Goal: Check status: Check status

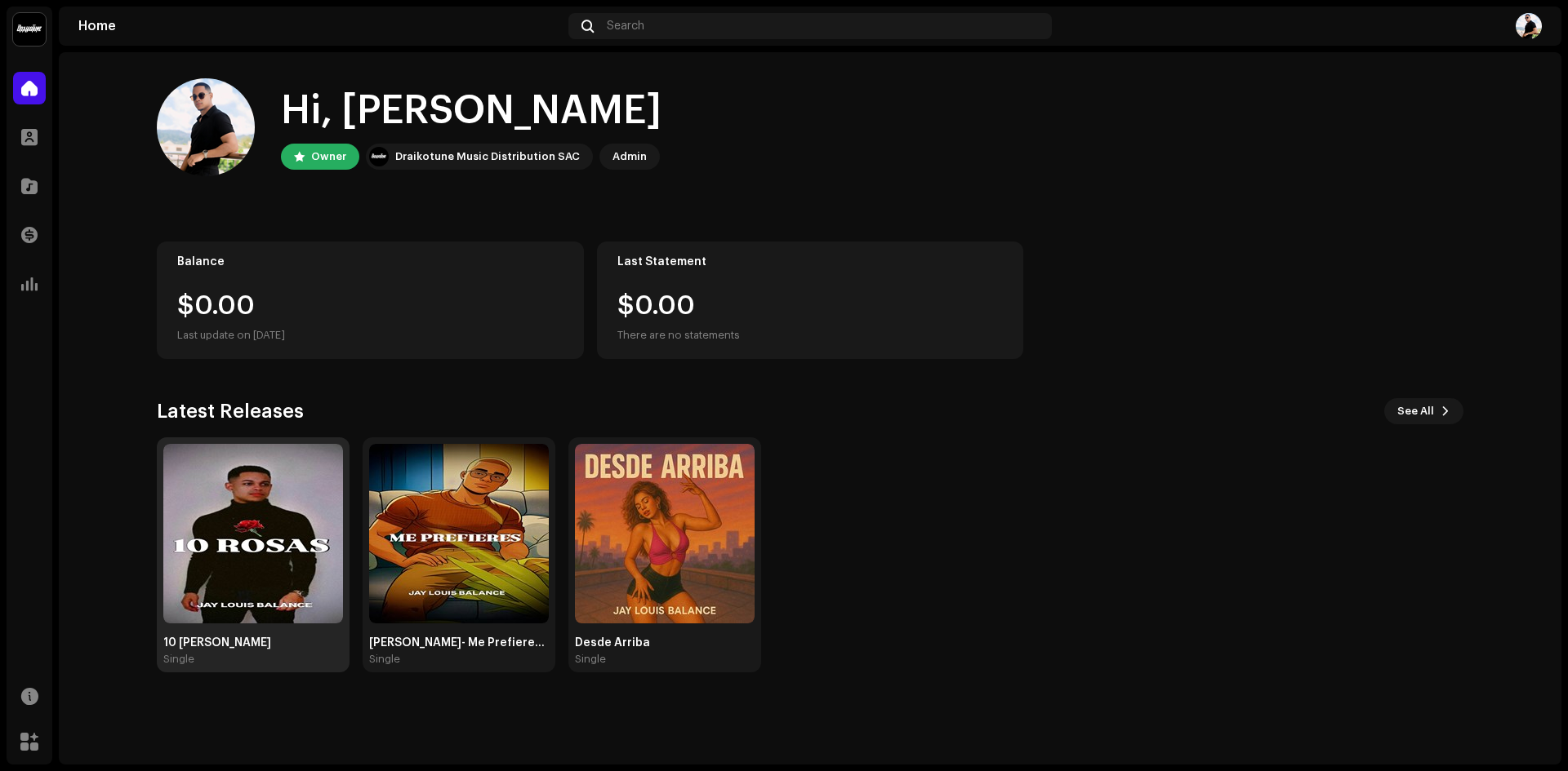
click at [261, 533] on img at bounding box center [253, 534] width 180 height 180
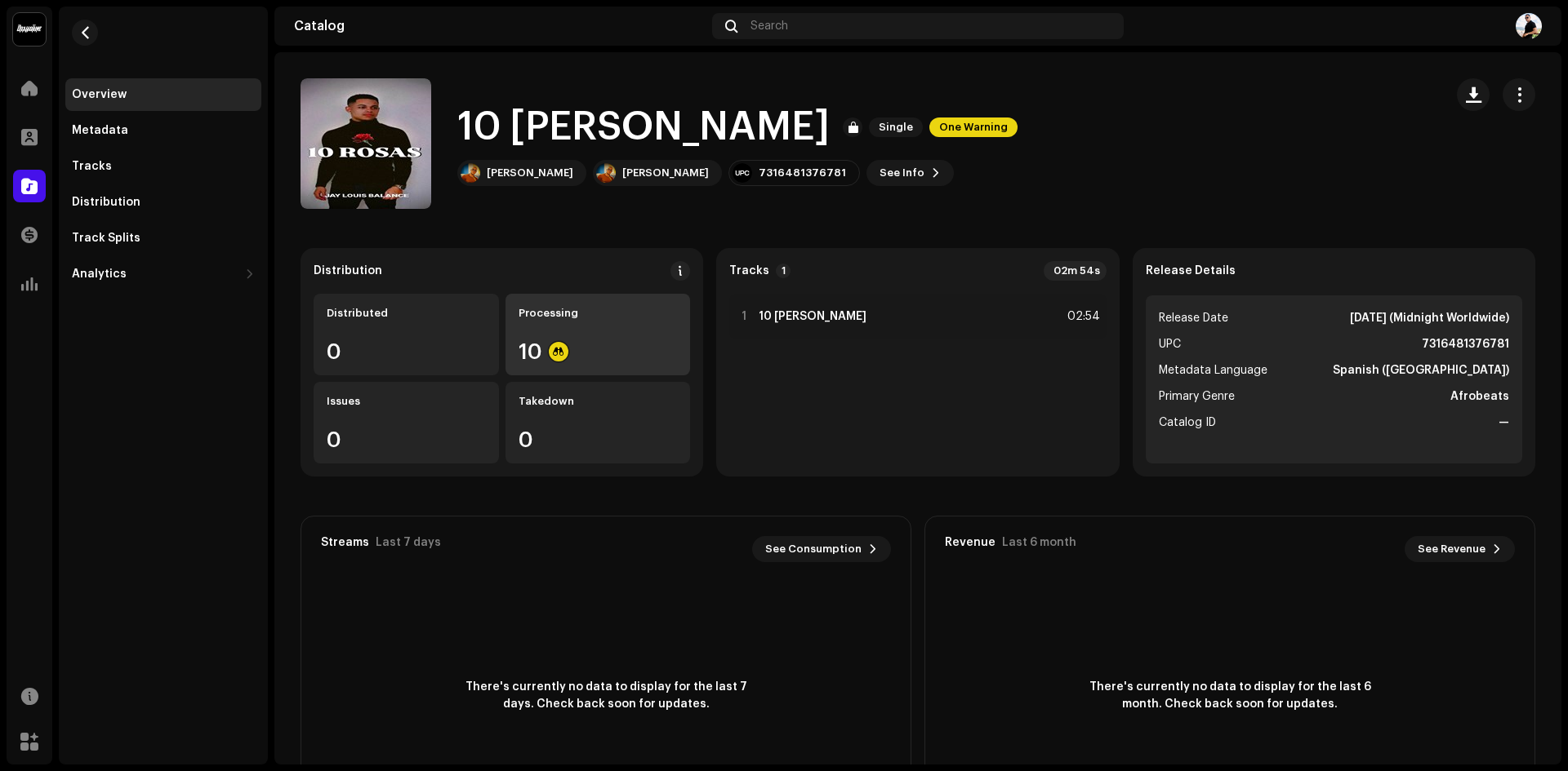
click at [611, 316] on div "Processing" at bounding box center [598, 312] width 159 height 13
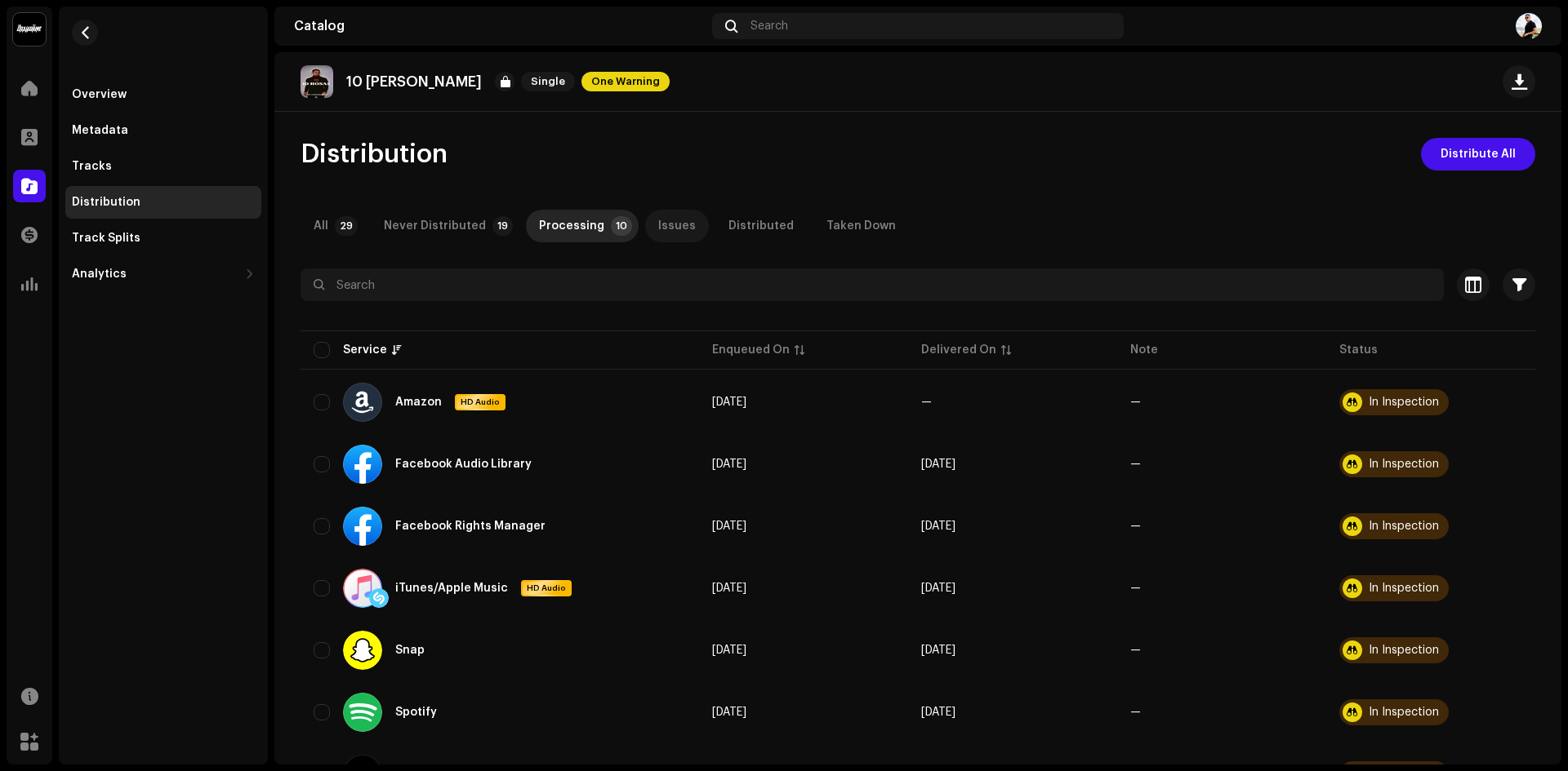
click at [658, 224] on div "Issues" at bounding box center [677, 225] width 37 height 33
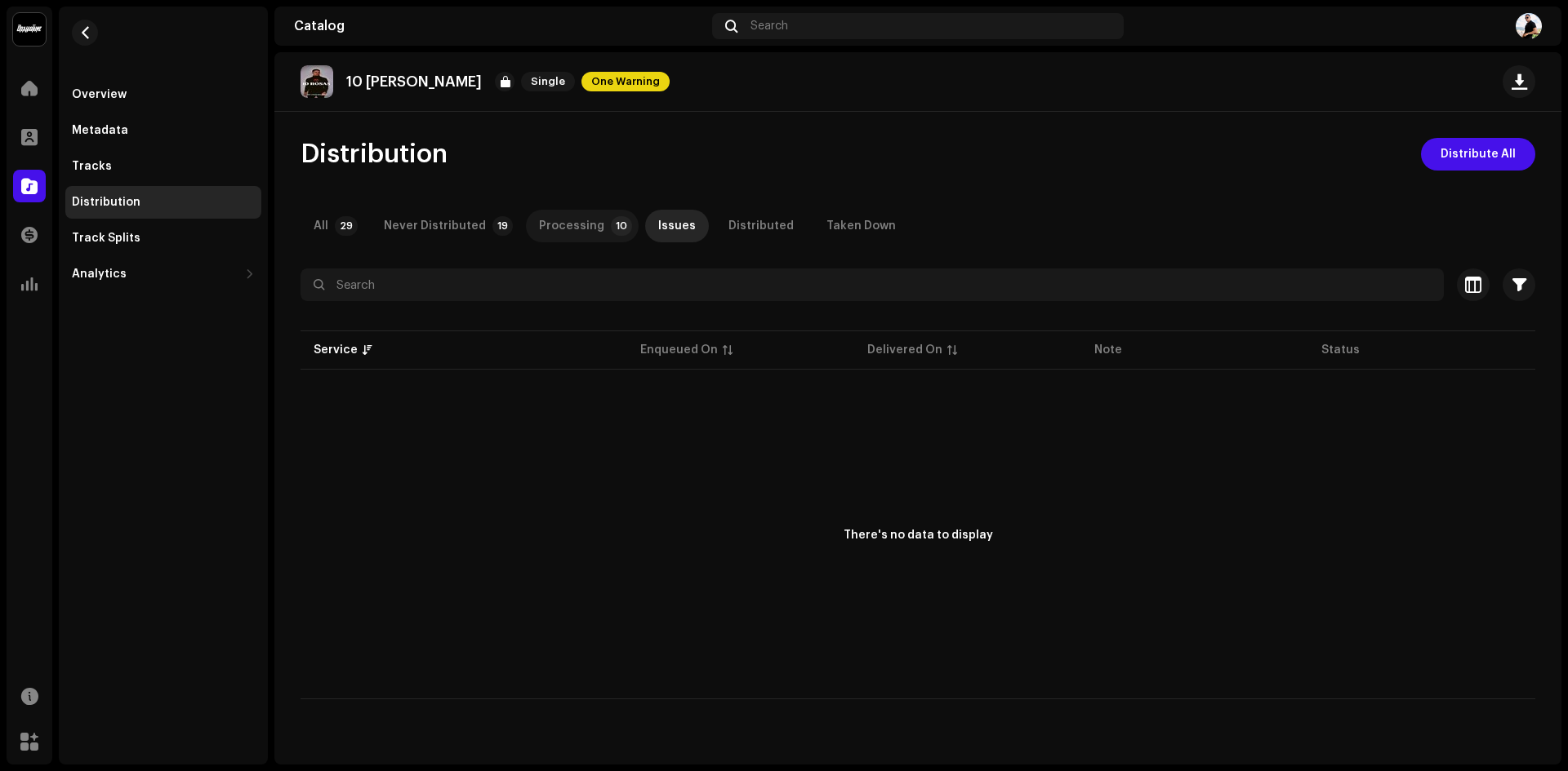
click at [588, 222] on div "Processing" at bounding box center [571, 225] width 65 height 33
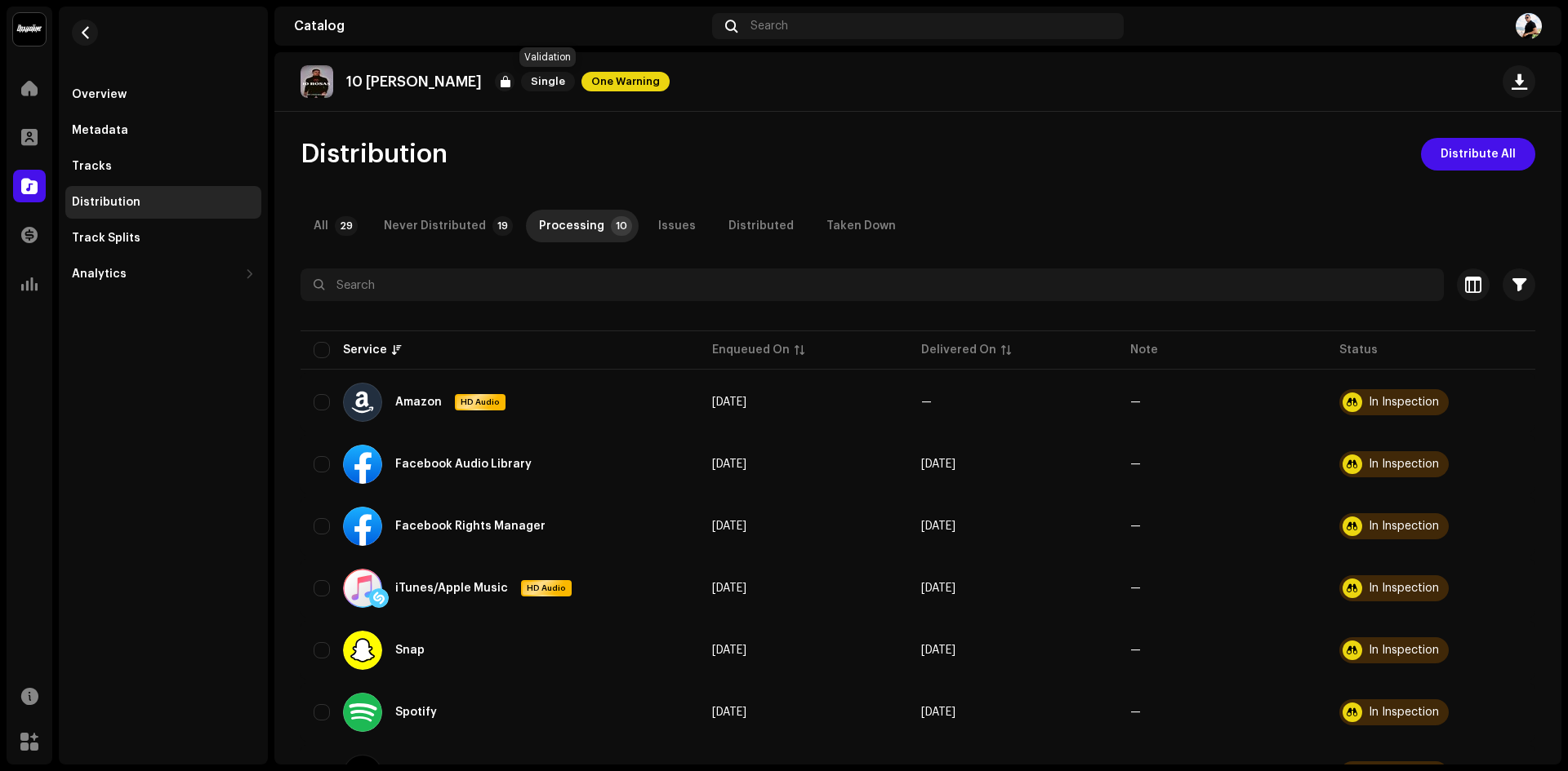
click at [581, 86] on span "One Warning" at bounding box center [625, 81] width 88 height 19
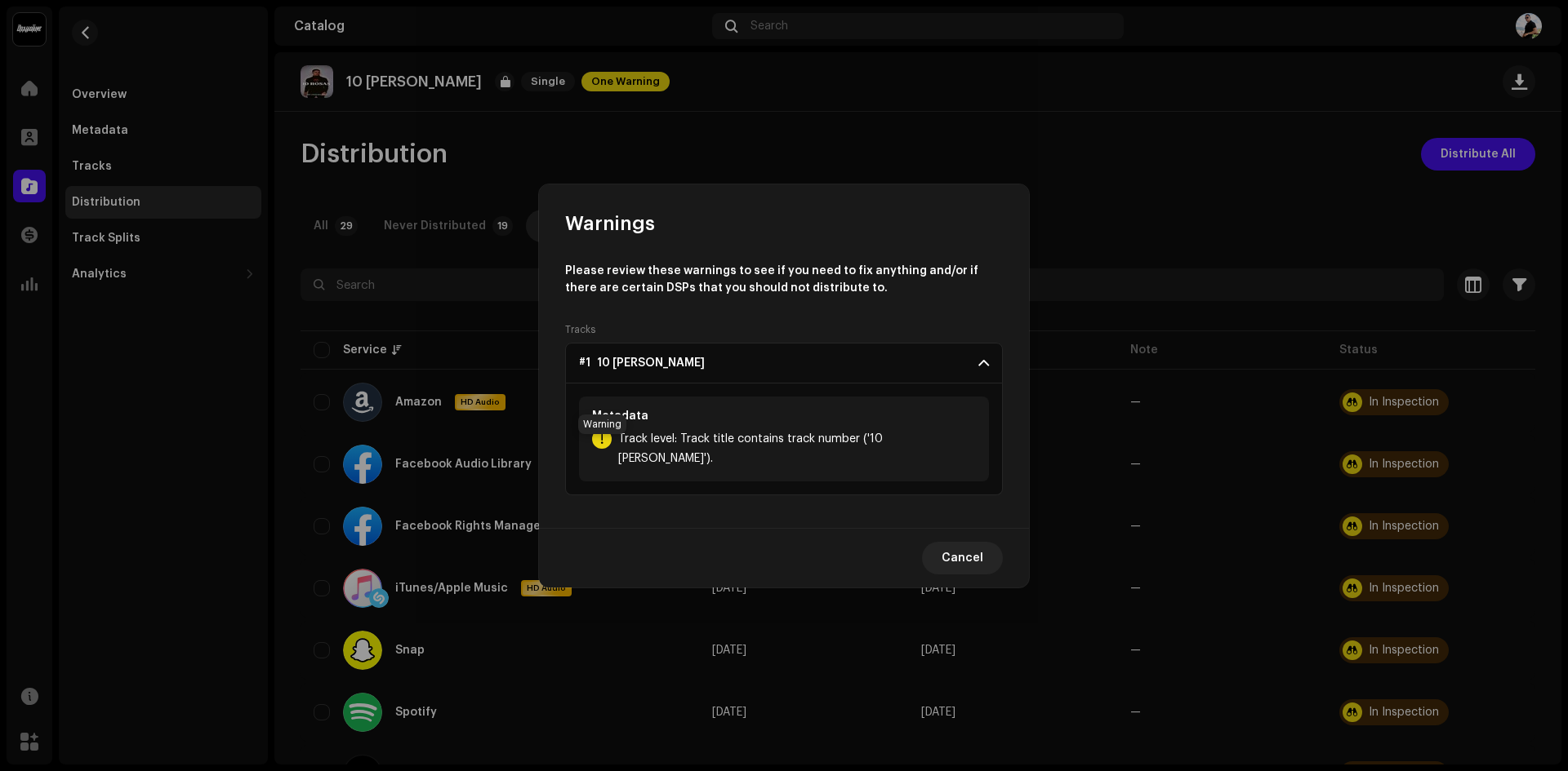
click at [602, 448] on div at bounding box center [602, 438] width 19 height 19
click at [972, 551] on span "Cancel" at bounding box center [961, 558] width 41 height 33
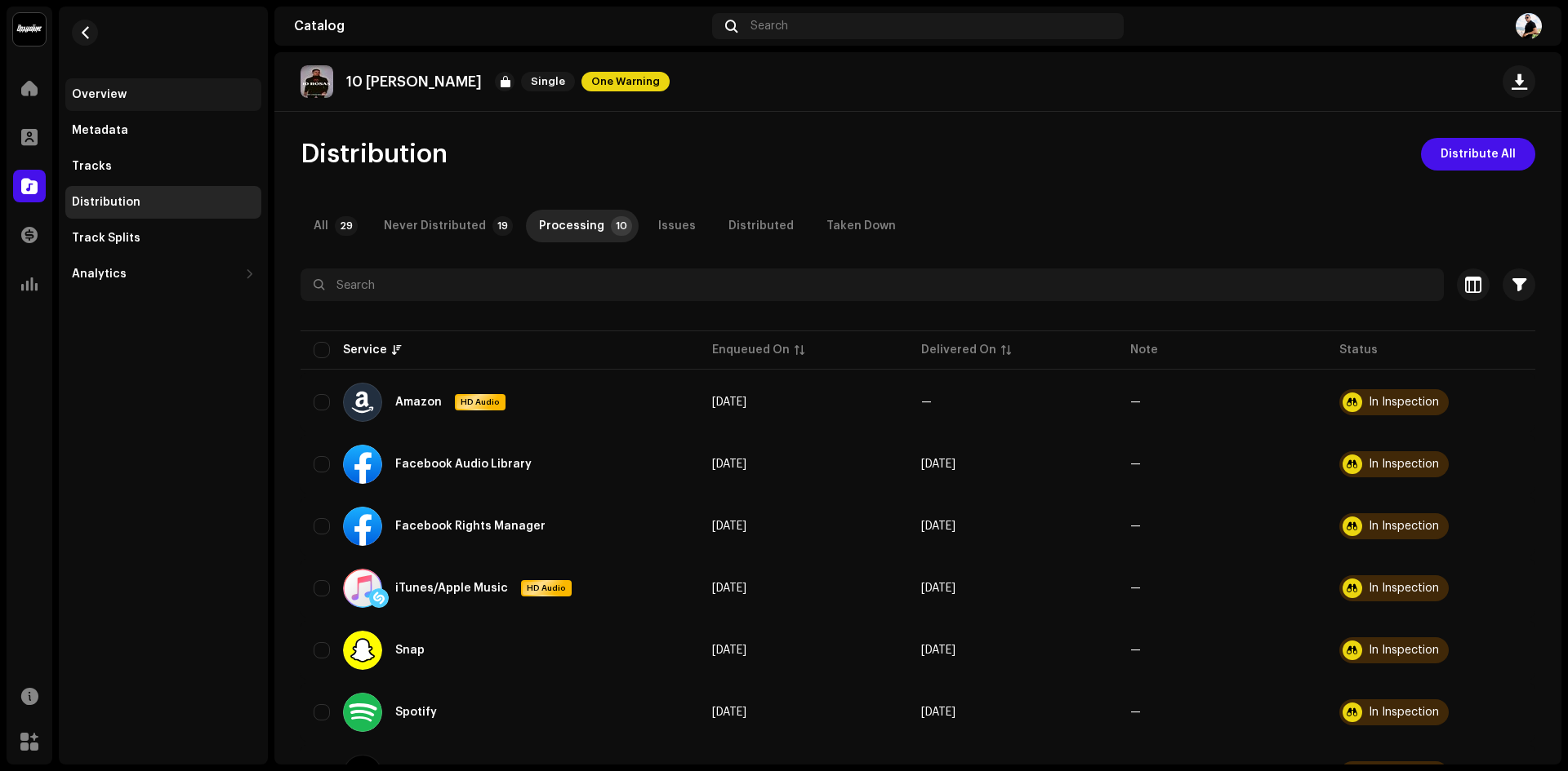
click at [105, 87] on div "Overview" at bounding box center [163, 95] width 196 height 33
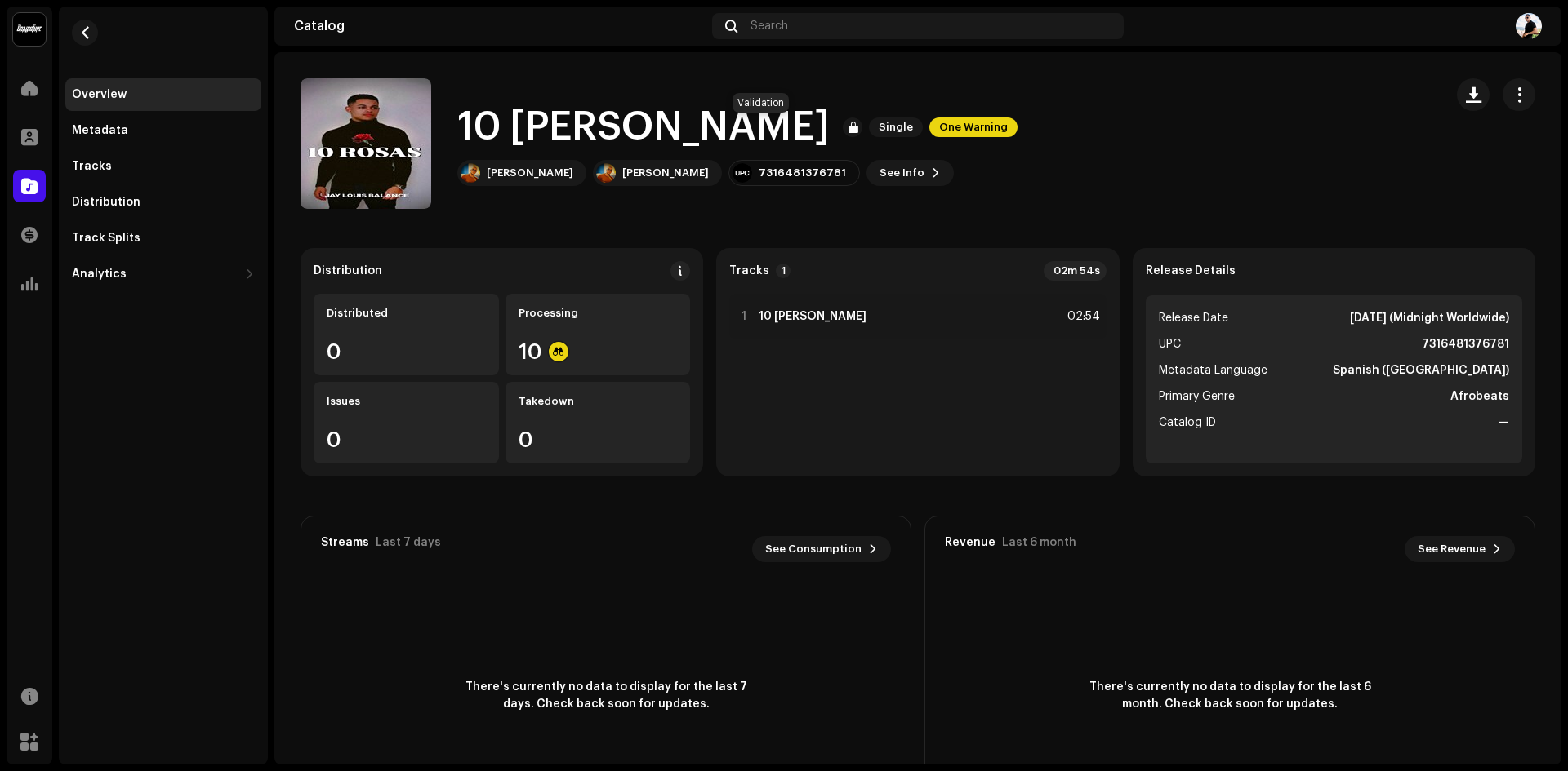
click at [929, 133] on span "One Warning" at bounding box center [973, 127] width 88 height 19
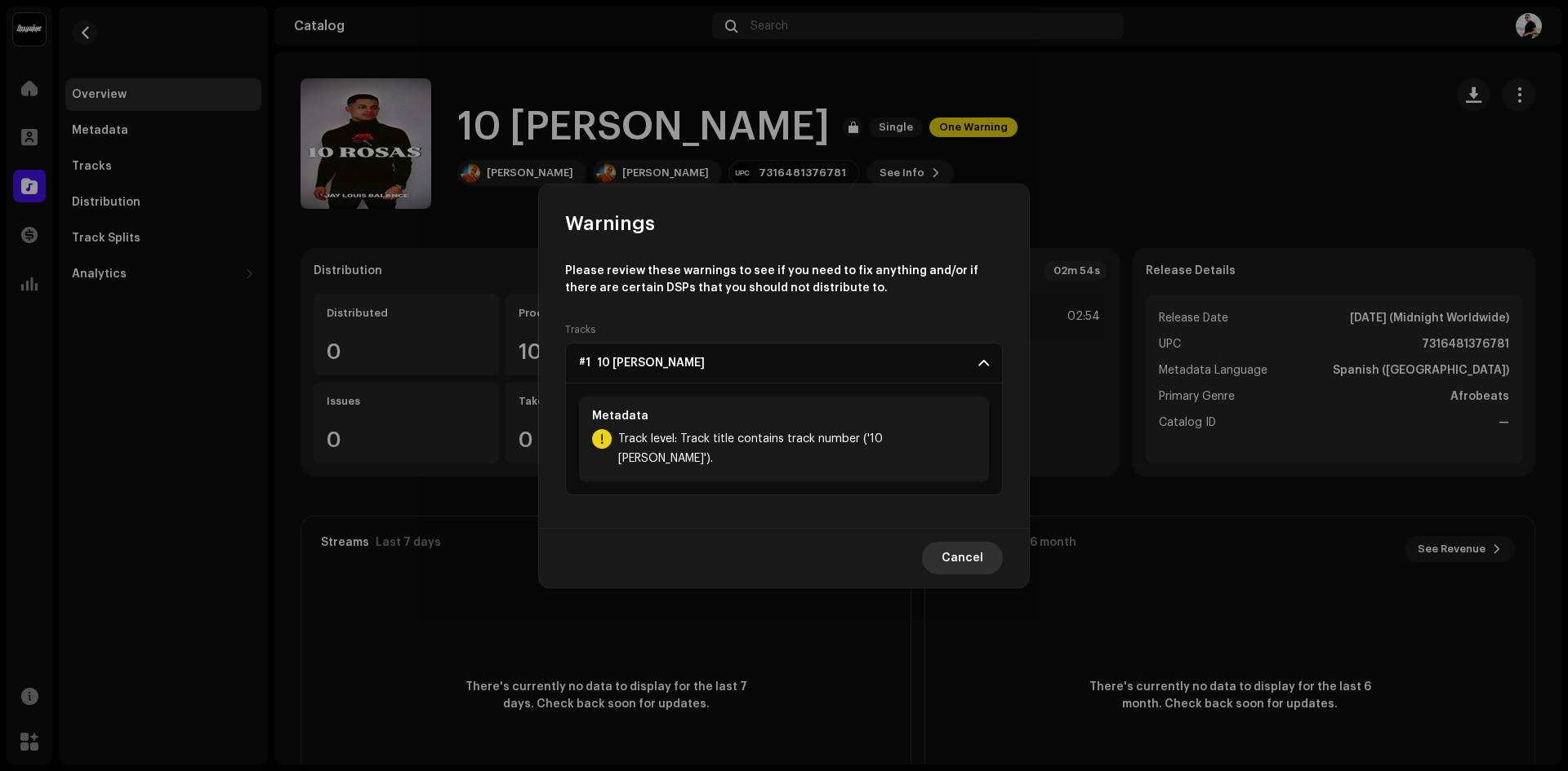
click at [959, 547] on span "Cancel" at bounding box center [961, 558] width 41 height 33
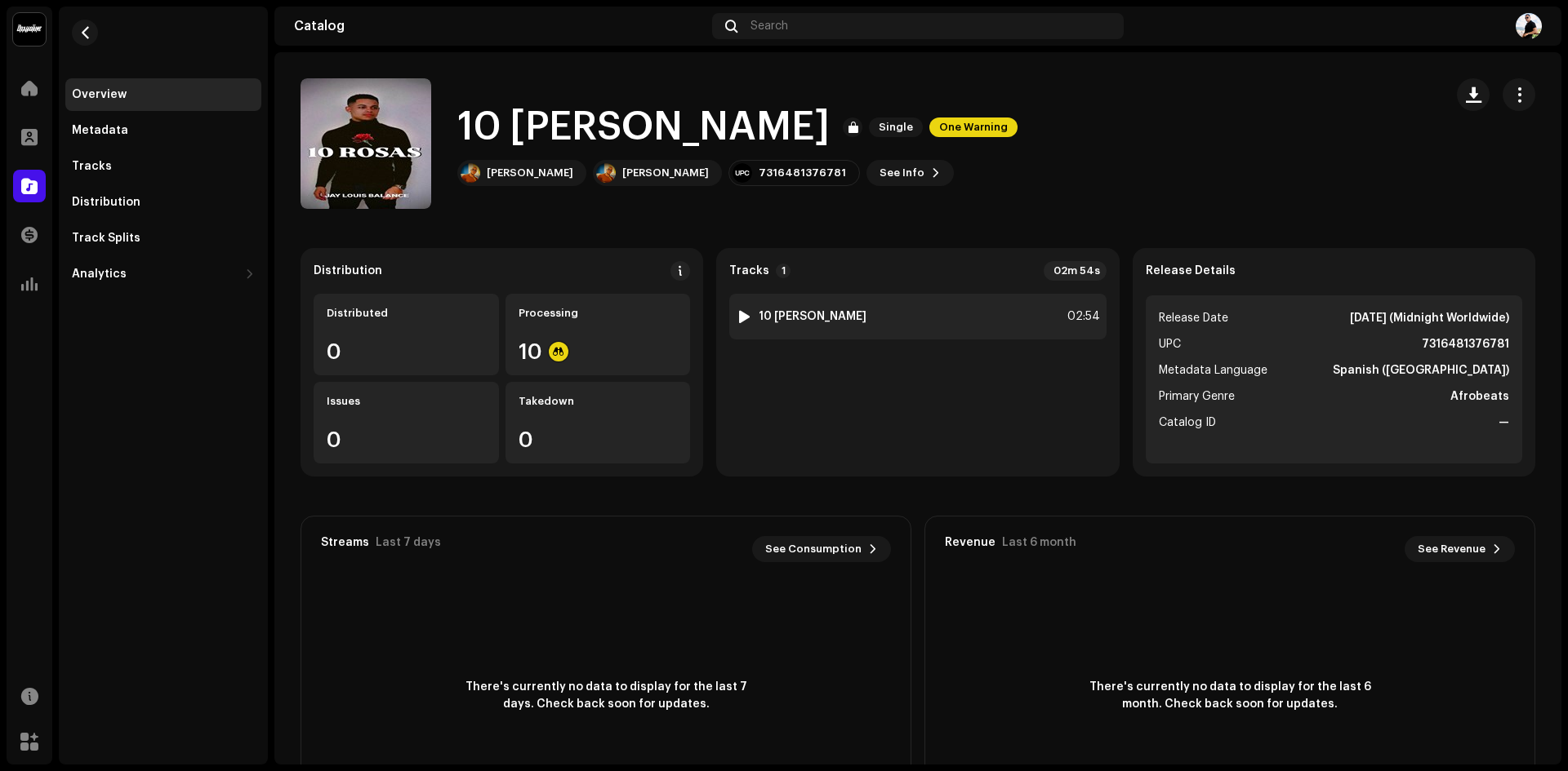
click at [808, 320] on div "1 10 [PERSON_NAME] 02:54" at bounding box center [917, 317] width 377 height 46
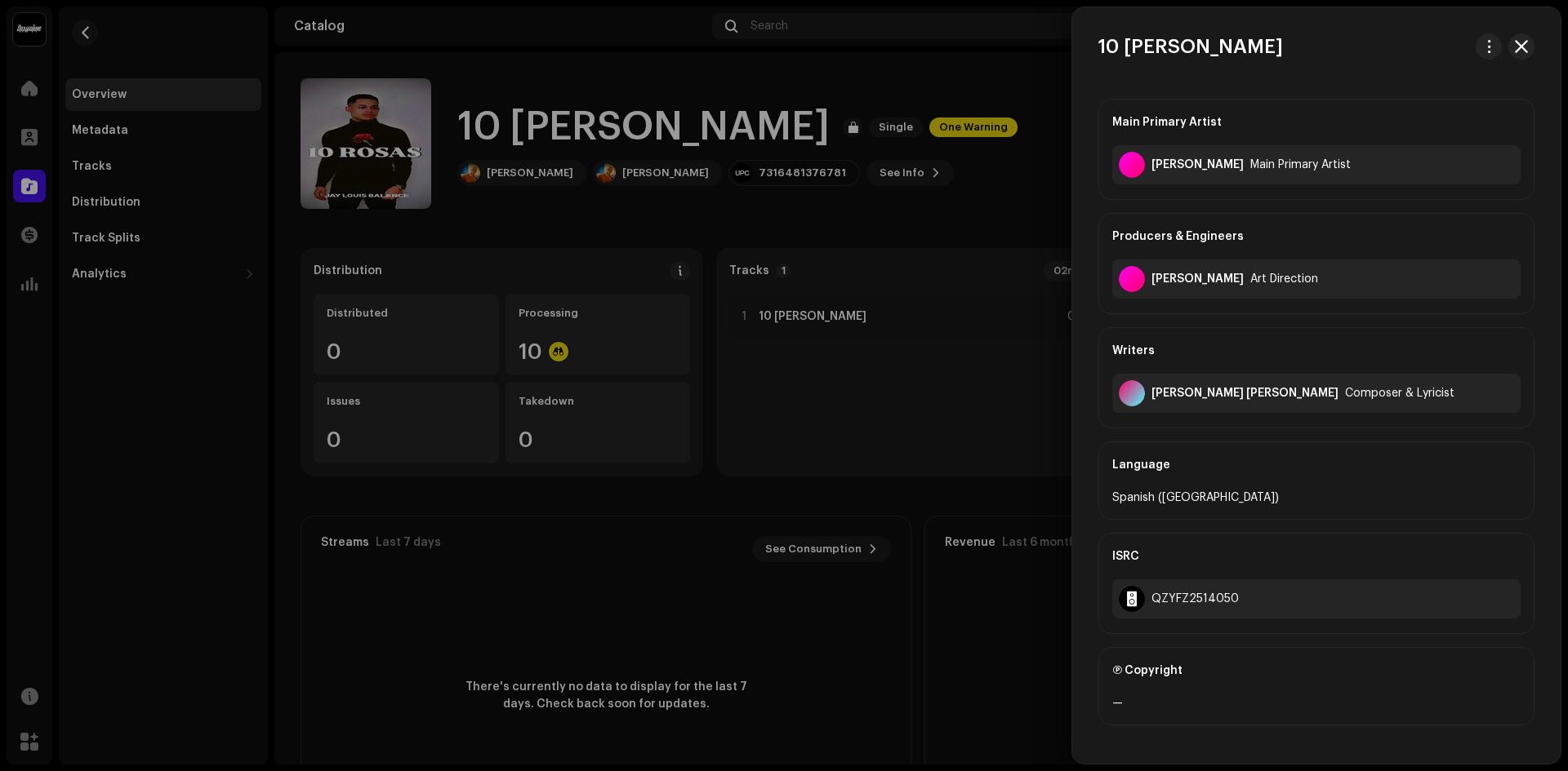
click at [781, 318] on div at bounding box center [784, 385] width 1568 height 771
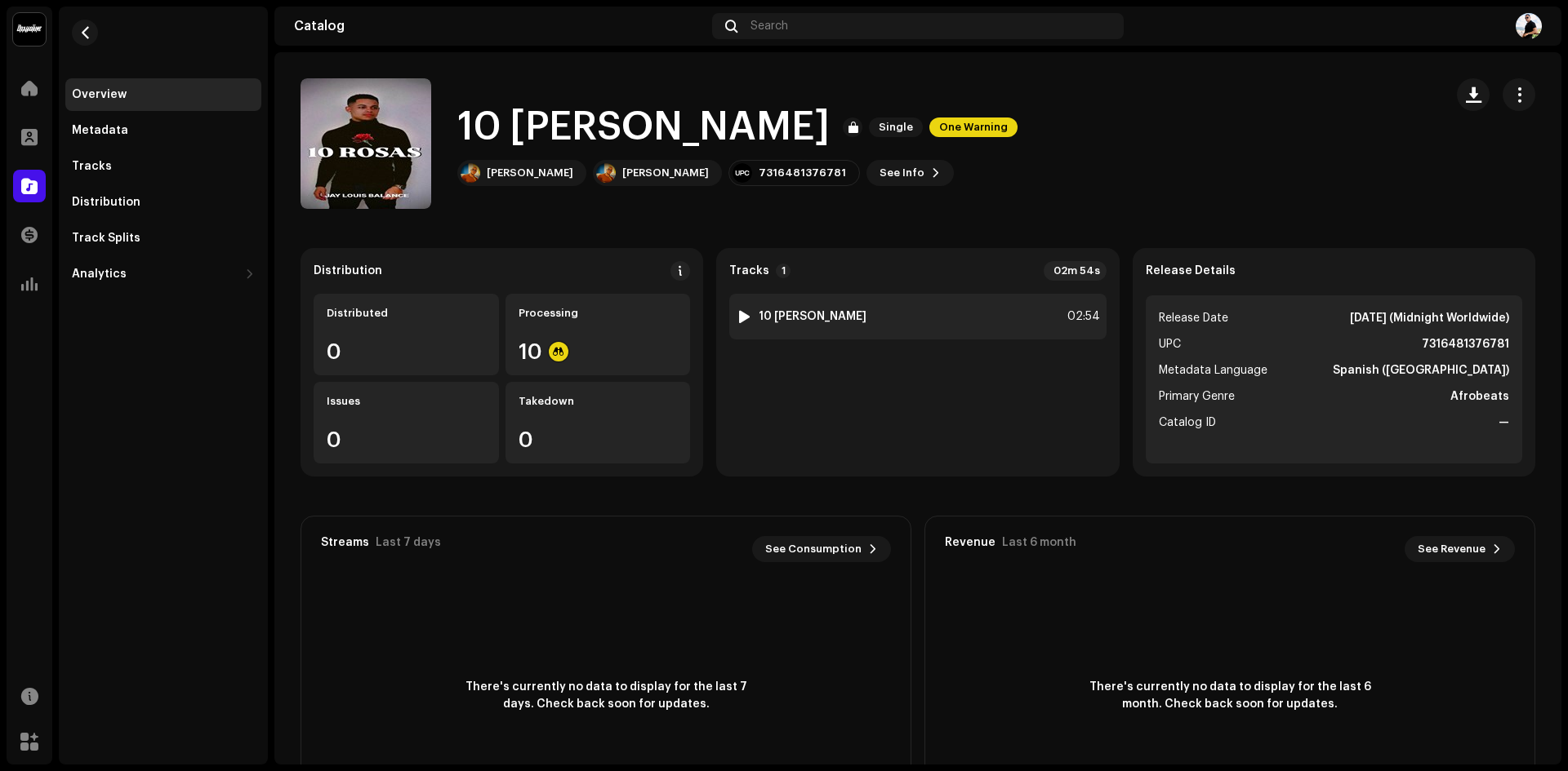
click at [738, 316] on div at bounding box center [744, 316] width 12 height 13
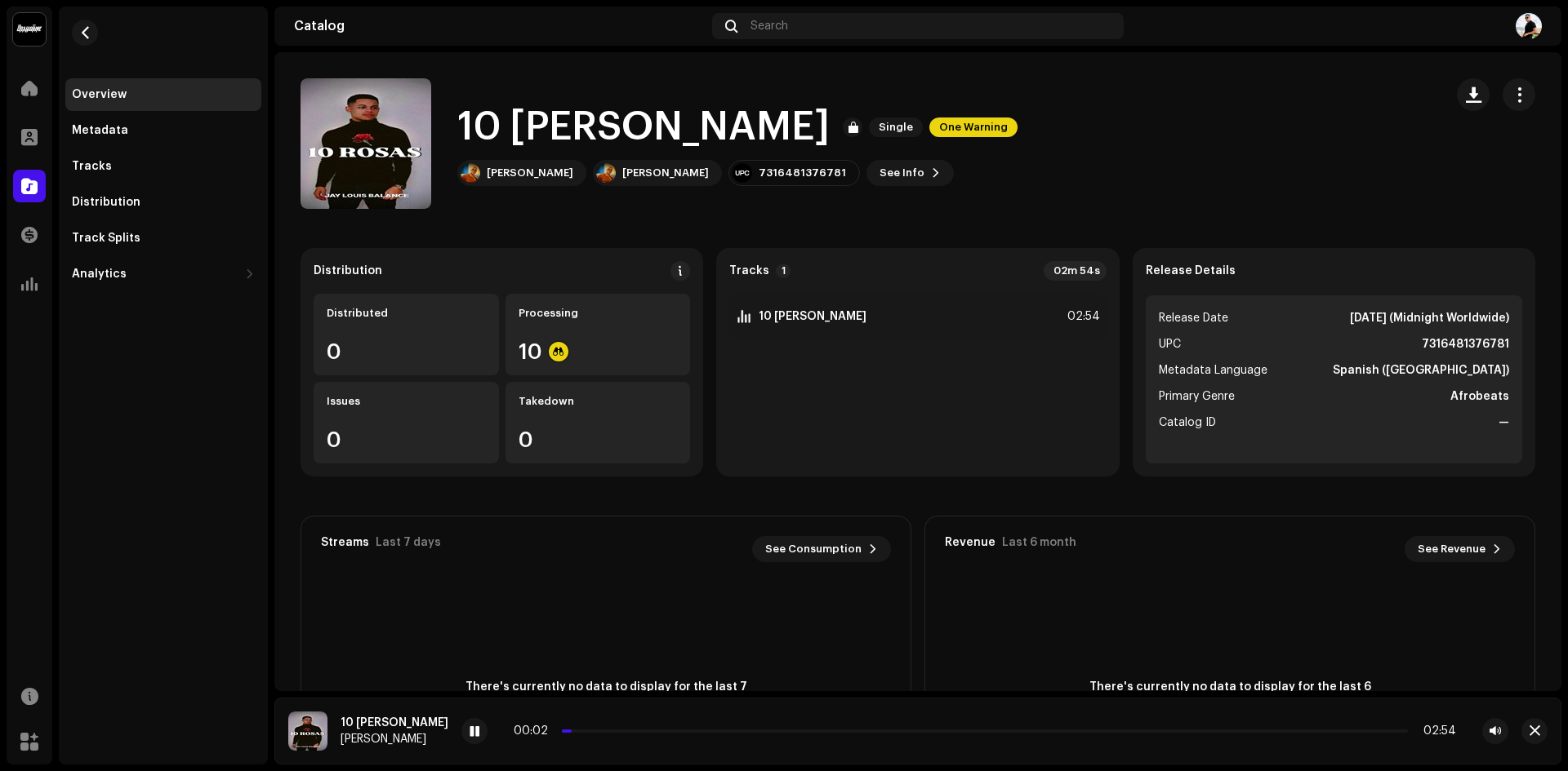
click at [1521, 34] on img at bounding box center [1528, 25] width 26 height 26
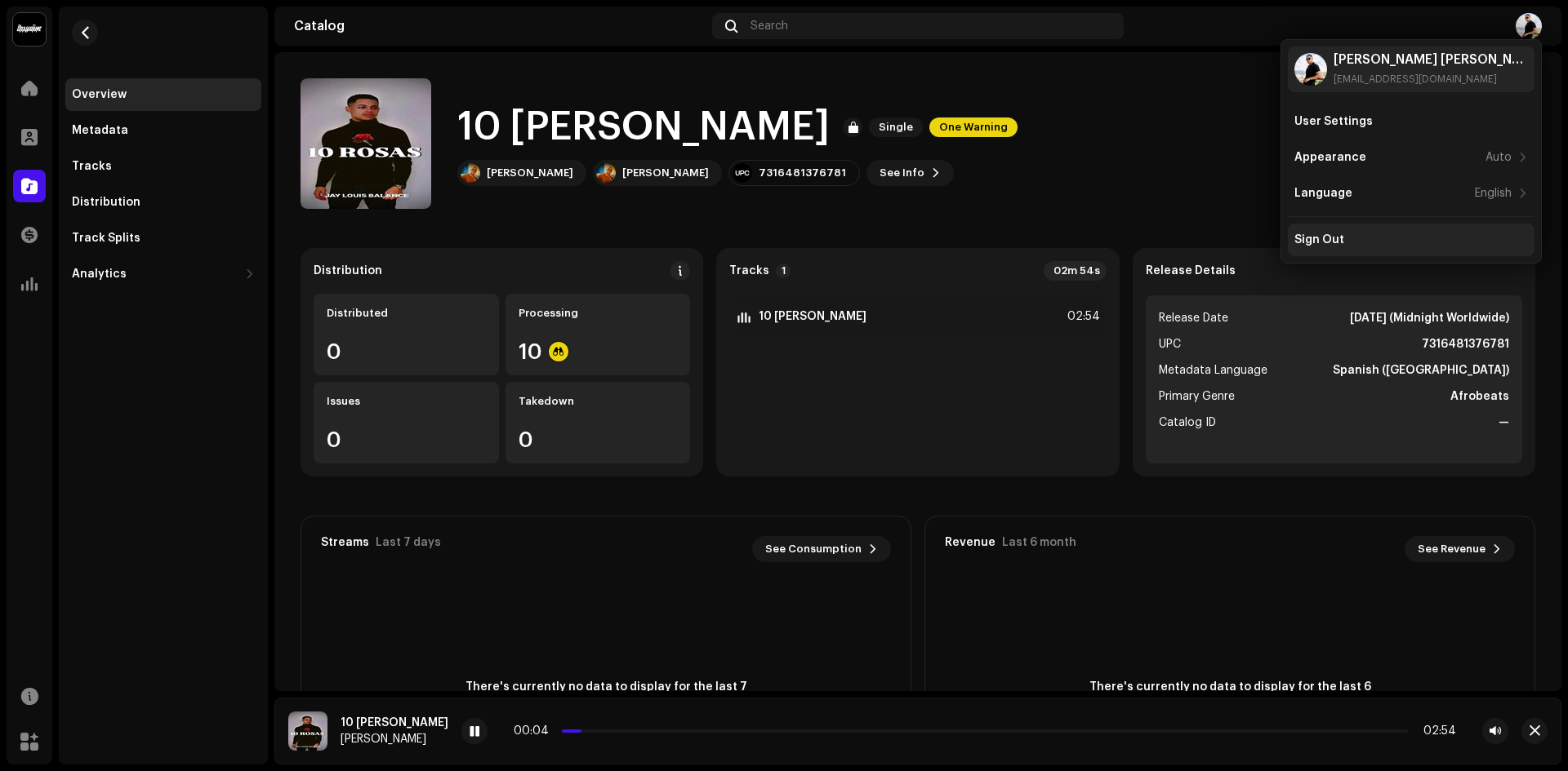
click at [1323, 237] on div "Sign Out" at bounding box center [1319, 239] width 50 height 13
